Goal: Find specific page/section: Find specific page/section

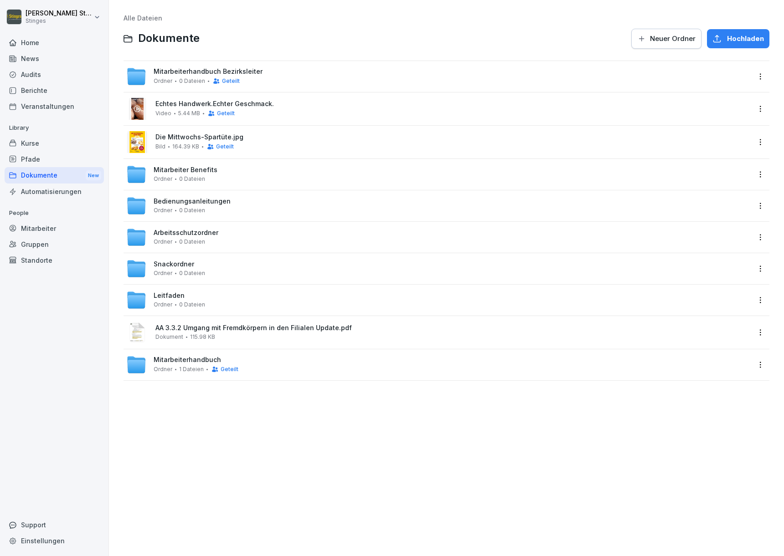
click at [198, 75] on div "Mitarbeiterhandbuch Bezirksleiter Ordner 0 Dateien Geteilt" at bounding box center [208, 76] width 109 height 17
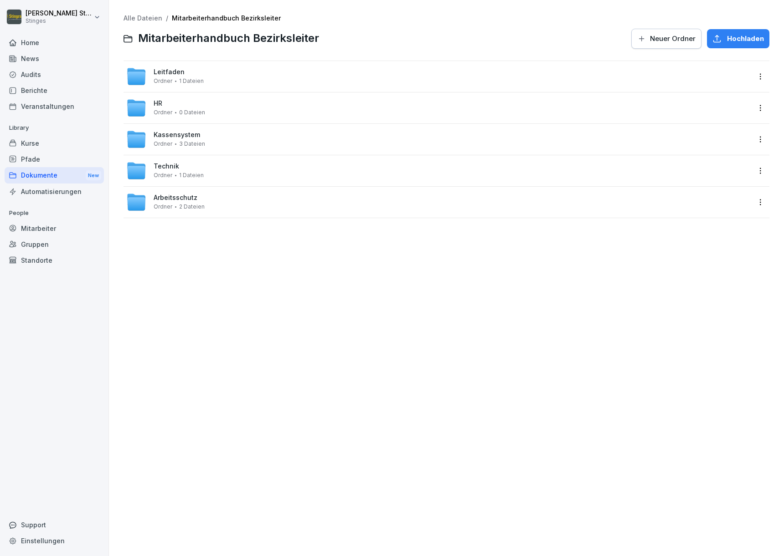
click at [222, 111] on div "HR Ordner 0 Dateien" at bounding box center [438, 108] width 624 height 20
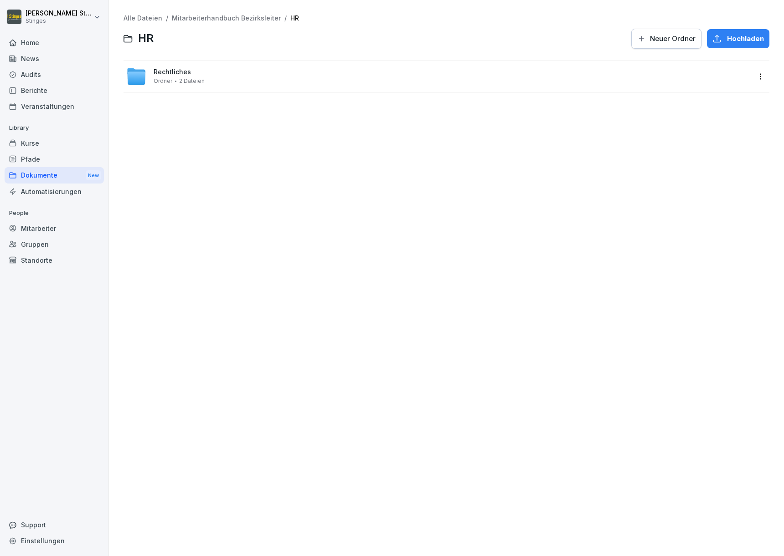
click at [216, 72] on div "Rechtliches Ordner 2 Dateien" at bounding box center [438, 77] width 624 height 20
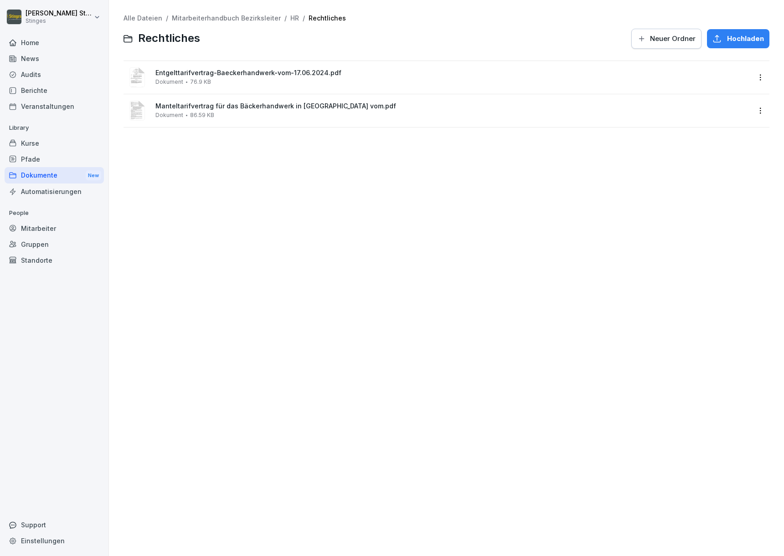
click at [255, 79] on div "Entgelttarifvertrag-Baeckerhandwerk-vom-17.06.2024.pdf Dokument 76.9 KB" at bounding box center [452, 77] width 595 height 16
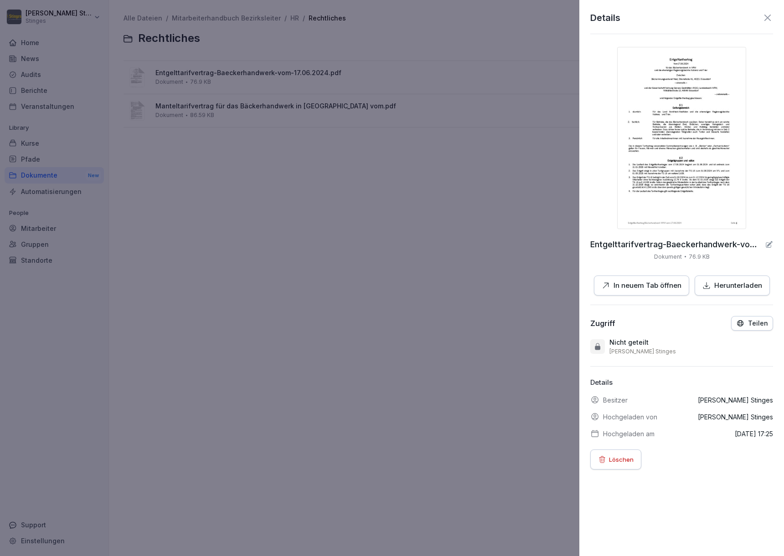
click at [472, 174] on div at bounding box center [392, 278] width 784 height 556
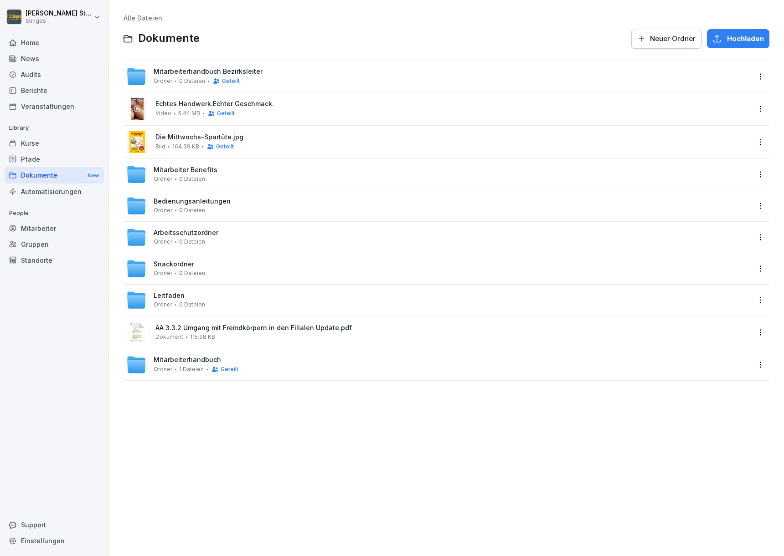
click at [23, 93] on div "Berichte" at bounding box center [54, 90] width 99 height 16
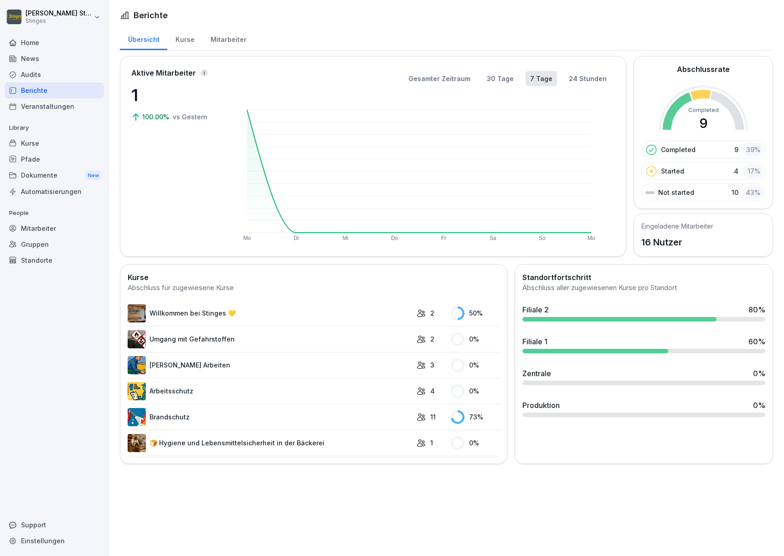
click at [36, 145] on div "Kurse" at bounding box center [54, 143] width 99 height 16
